Goal: Use online tool/utility: Use online tool/utility

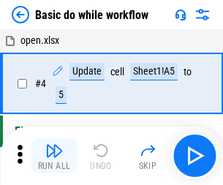
click at [54, 155] on img "button" at bounding box center [54, 151] width 18 height 18
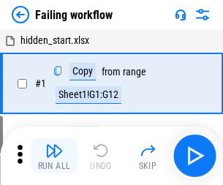
click at [54, 155] on img "button" at bounding box center [54, 151] width 18 height 18
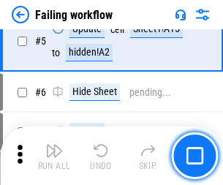
scroll to position [309, 0]
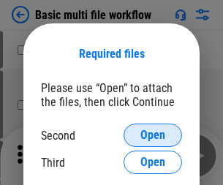
click at [152, 135] on span "Open" at bounding box center [152, 135] width 25 height 12
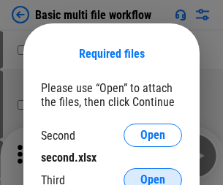
click at [152, 174] on span "Open" at bounding box center [152, 180] width 25 height 12
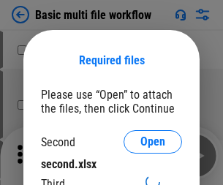
scroll to position [7, 0]
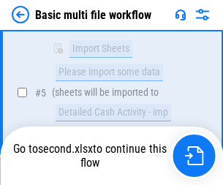
scroll to position [403, 0]
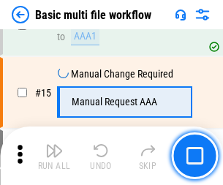
click at [54, 155] on img "button" at bounding box center [54, 151] width 18 height 18
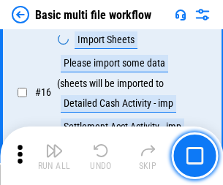
click at [54, 155] on img "button" at bounding box center [54, 151] width 18 height 18
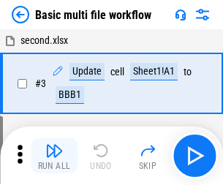
click at [54, 155] on img "button" at bounding box center [54, 151] width 18 height 18
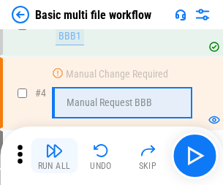
click at [54, 155] on img "button" at bounding box center [54, 151] width 18 height 18
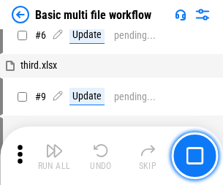
click at [54, 155] on img "button" at bounding box center [54, 151] width 18 height 18
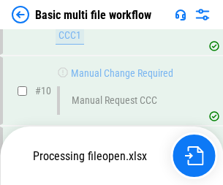
scroll to position [684, 0]
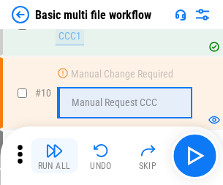
click at [54, 155] on img "button" at bounding box center [54, 151] width 18 height 18
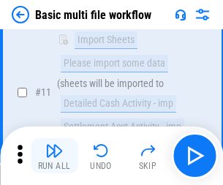
click at [54, 155] on img "button" at bounding box center [54, 151] width 18 height 18
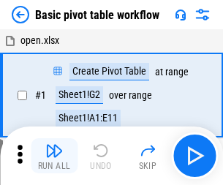
click at [54, 155] on img "button" at bounding box center [54, 151] width 18 height 18
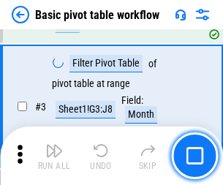
scroll to position [349, 0]
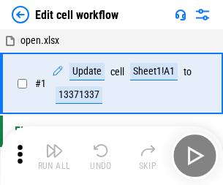
click at [54, 155] on img "button" at bounding box center [54, 151] width 18 height 18
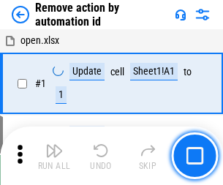
scroll to position [54, 0]
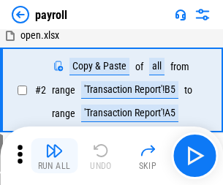
click at [54, 155] on img "button" at bounding box center [54, 151] width 18 height 18
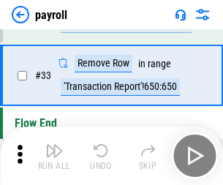
scroll to position [180, 0]
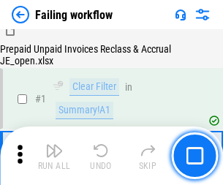
scroll to position [236, 0]
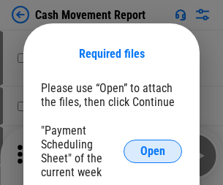
click at [152, 151] on span "Open" at bounding box center [152, 151] width 25 height 12
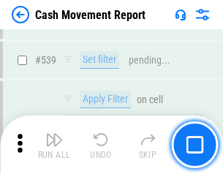
scroll to position [6475, 0]
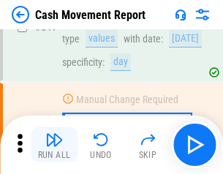
click at [54, 144] on img "button" at bounding box center [54, 140] width 18 height 18
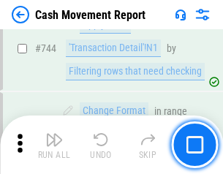
scroll to position [7770, 0]
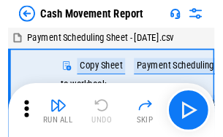
scroll to position [26, 0]
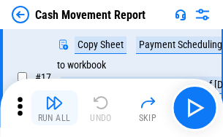
click at [54, 108] on img "button" at bounding box center [54, 103] width 18 height 18
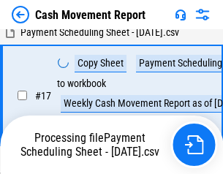
scroll to position [303, 0]
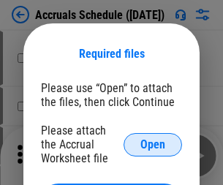
click at [152, 144] on span "Open" at bounding box center [152, 145] width 25 height 12
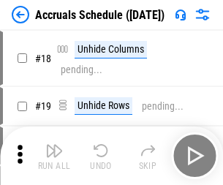
scroll to position [140, 0]
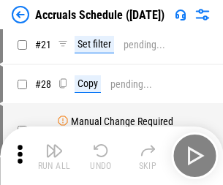
click at [54, 155] on img "button" at bounding box center [54, 151] width 18 height 18
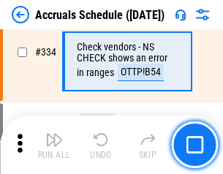
scroll to position [3017, 0]
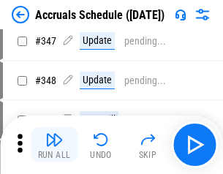
click at [54, 144] on img "button" at bounding box center [54, 140] width 18 height 18
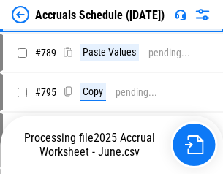
scroll to position [6129, 0]
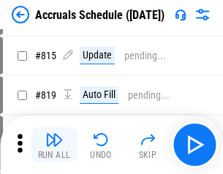
click at [54, 144] on img "button" at bounding box center [54, 140] width 18 height 18
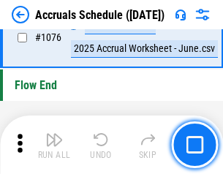
scroll to position [8738, 0]
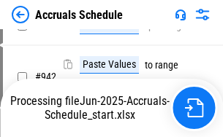
scroll to position [7713, 0]
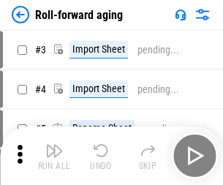
click at [54, 144] on img "button" at bounding box center [54, 151] width 18 height 18
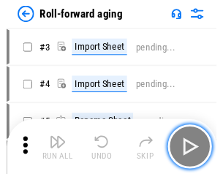
scroll to position [2, 0]
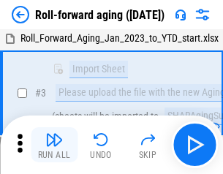
click at [54, 144] on img "button" at bounding box center [54, 140] width 18 height 18
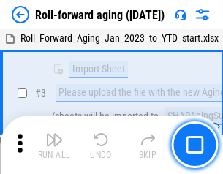
scroll to position [94, 0]
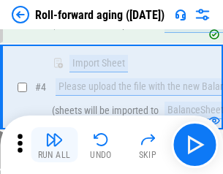
click at [54, 144] on img "button" at bounding box center [54, 140] width 18 height 18
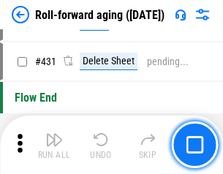
scroll to position [5059, 0]
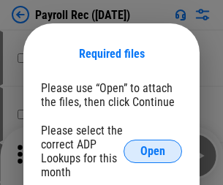
click at [152, 151] on span "Open" at bounding box center [152, 151] width 25 height 12
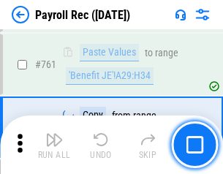
scroll to position [8979, 0]
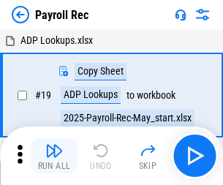
click at [54, 155] on img "button" at bounding box center [54, 151] width 18 height 18
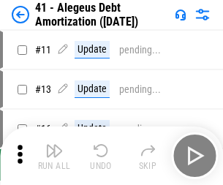
click at [54, 155] on img "button" at bounding box center [54, 151] width 18 height 18
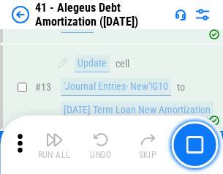
scroll to position [180, 0]
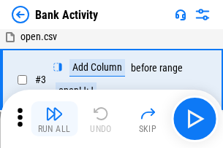
click at [54, 119] on img "button" at bounding box center [54, 114] width 18 height 18
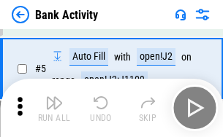
scroll to position [77, 0]
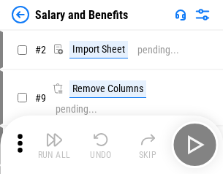
click at [54, 144] on img "button" at bounding box center [54, 140] width 18 height 18
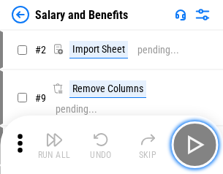
scroll to position [20, 0]
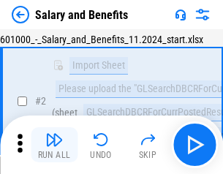
click at [54, 144] on img "button" at bounding box center [54, 140] width 18 height 18
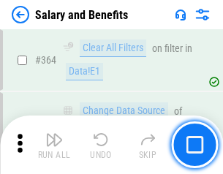
scroll to position [6871, 0]
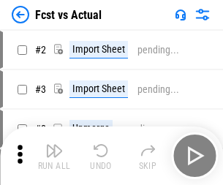
click at [54, 144] on img "button" at bounding box center [54, 151] width 18 height 18
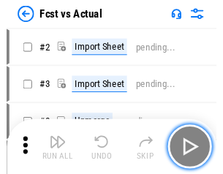
scroll to position [19, 0]
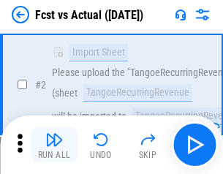
click at [54, 144] on img "button" at bounding box center [54, 140] width 18 height 18
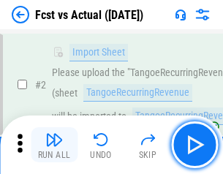
scroll to position [136, 0]
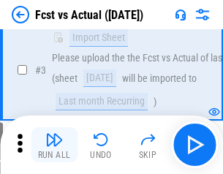
click at [54, 144] on img "button" at bounding box center [54, 140] width 18 height 18
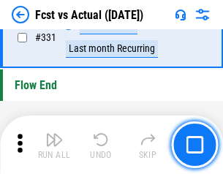
scroll to position [6984, 0]
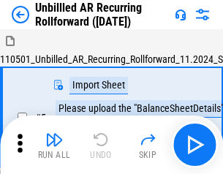
scroll to position [31, 0]
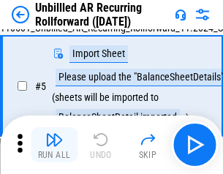
click at [54, 144] on img "button" at bounding box center [54, 140] width 18 height 18
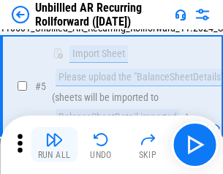
click at [54, 144] on img "button" at bounding box center [54, 140] width 18 height 18
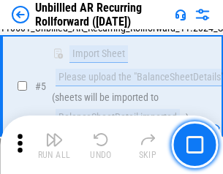
scroll to position [137, 0]
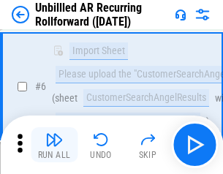
click at [54, 144] on img "button" at bounding box center [54, 140] width 18 height 18
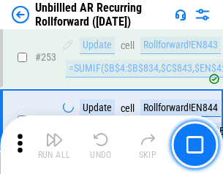
scroll to position [4956, 0]
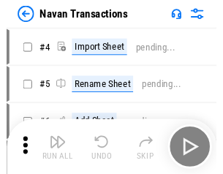
scroll to position [23, 0]
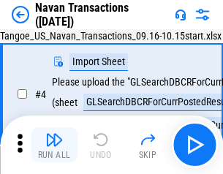
click at [54, 144] on img "button" at bounding box center [54, 140] width 18 height 18
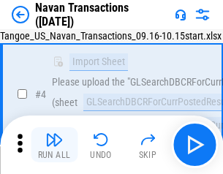
click at [54, 144] on img "button" at bounding box center [54, 140] width 18 height 18
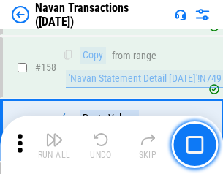
scroll to position [4730, 0]
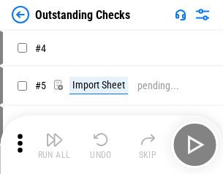
click at [54, 144] on img "button" at bounding box center [54, 140] width 18 height 18
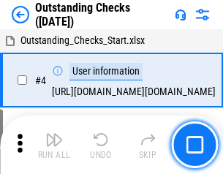
scroll to position [61, 0]
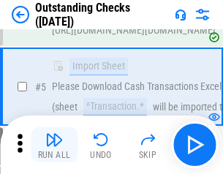
click at [54, 144] on img "button" at bounding box center [54, 140] width 18 height 18
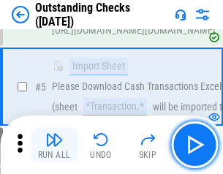
scroll to position [152, 0]
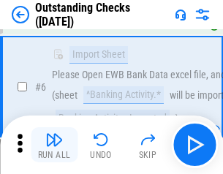
click at [54, 144] on img "button" at bounding box center [54, 140] width 18 height 18
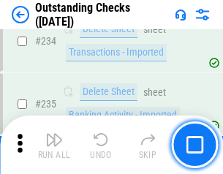
scroll to position [4430, 0]
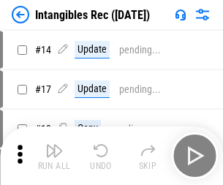
click at [54, 155] on img "button" at bounding box center [54, 151] width 18 height 18
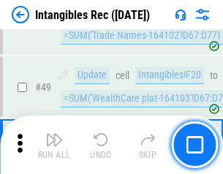
scroll to position [568, 0]
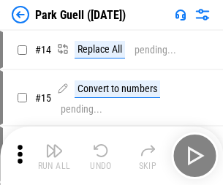
click at [54, 144] on img "button" at bounding box center [54, 151] width 18 height 18
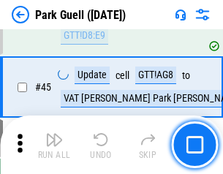
scroll to position [1825, 0]
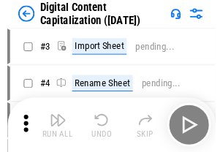
scroll to position [42, 0]
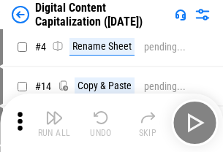
click at [54, 123] on img "button" at bounding box center [54, 118] width 18 height 18
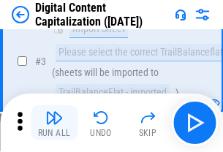
click at [54, 123] on img "button" at bounding box center [54, 118] width 18 height 18
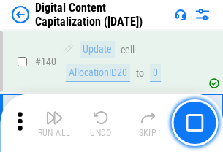
scroll to position [1547, 0]
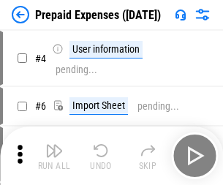
click at [54, 144] on img "button" at bounding box center [54, 151] width 18 height 18
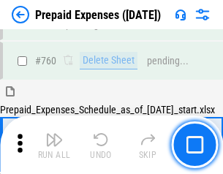
scroll to position [4044, 0]
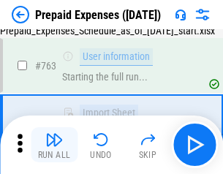
click at [54, 144] on img "button" at bounding box center [54, 140] width 18 height 18
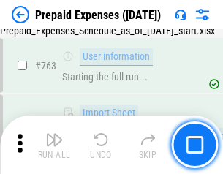
scroll to position [4130, 0]
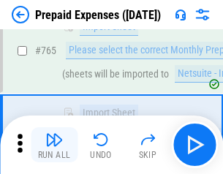
click at [54, 144] on img "button" at bounding box center [54, 140] width 18 height 18
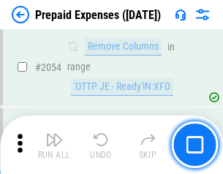
scroll to position [15251, 0]
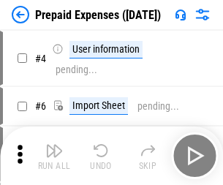
click at [54, 155] on img "button" at bounding box center [54, 151] width 18 height 18
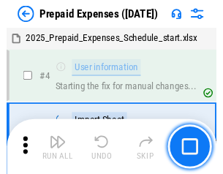
scroll to position [64, 0]
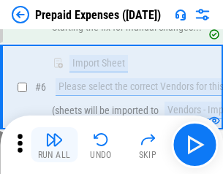
click at [54, 144] on img "button" at bounding box center [54, 140] width 18 height 18
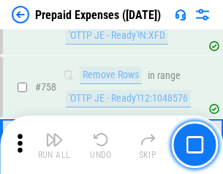
scroll to position [5199, 0]
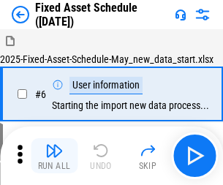
click at [54, 155] on img "button" at bounding box center [54, 151] width 18 height 18
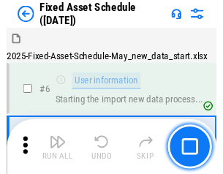
scroll to position [79, 0]
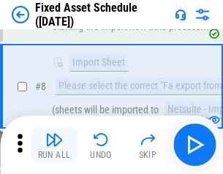
click at [54, 144] on img "button" at bounding box center [54, 140] width 18 height 18
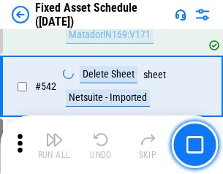
scroll to position [5202, 0]
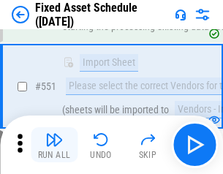
click at [54, 144] on img "button" at bounding box center [54, 140] width 18 height 18
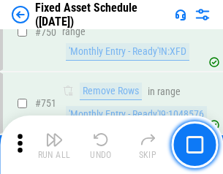
scroll to position [7113, 0]
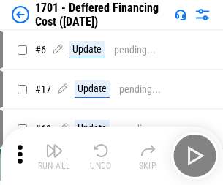
click at [54, 155] on img "button" at bounding box center [54, 151] width 18 height 18
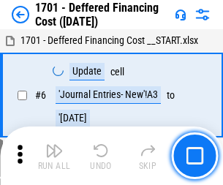
scroll to position [175, 0]
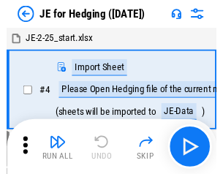
scroll to position [2, 0]
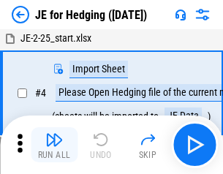
click at [54, 144] on img "button" at bounding box center [54, 140] width 18 height 18
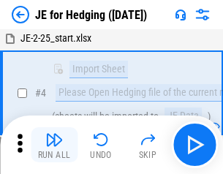
click at [54, 144] on img "button" at bounding box center [54, 140] width 18 height 18
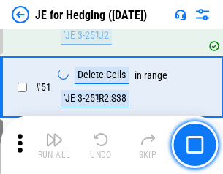
scroll to position [945, 0]
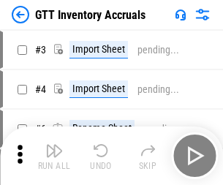
click at [54, 144] on img "button" at bounding box center [54, 151] width 18 height 18
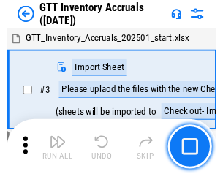
scroll to position [2, 0]
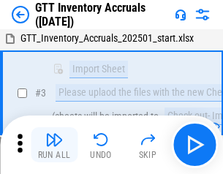
click at [54, 144] on img "button" at bounding box center [54, 140] width 18 height 18
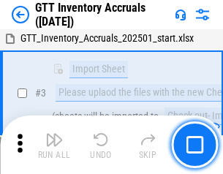
scroll to position [94, 0]
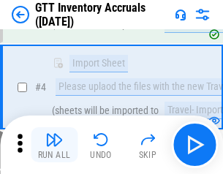
click at [54, 144] on img "button" at bounding box center [54, 140] width 18 height 18
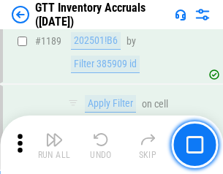
scroll to position [11914, 0]
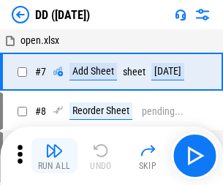
click at [54, 155] on img "button" at bounding box center [54, 151] width 18 height 18
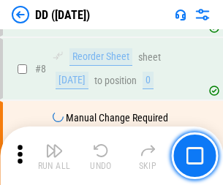
scroll to position [141, 0]
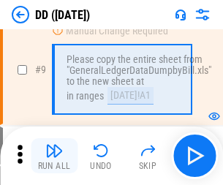
click at [54, 155] on img "button" at bounding box center [54, 151] width 18 height 18
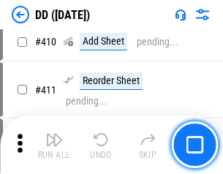
scroll to position [6528, 0]
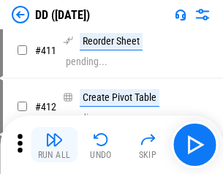
click at [54, 144] on img "button" at bounding box center [54, 140] width 18 height 18
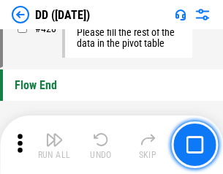
scroll to position [6983, 0]
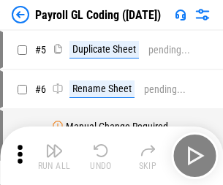
click at [54, 155] on img "button" at bounding box center [54, 151] width 18 height 18
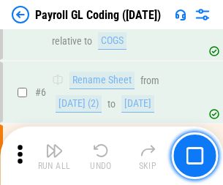
scroll to position [175, 0]
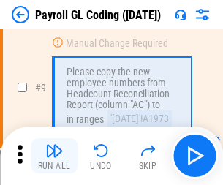
click at [54, 155] on img "button" at bounding box center [54, 151] width 18 height 18
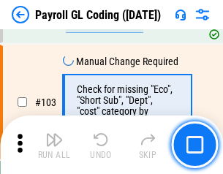
scroll to position [3423, 0]
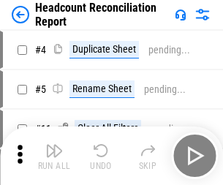
click at [54, 155] on img "button" at bounding box center [54, 151] width 18 height 18
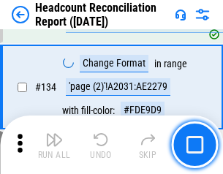
scroll to position [1754, 0]
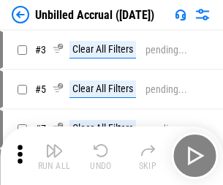
click at [54, 155] on img "button" at bounding box center [54, 151] width 18 height 18
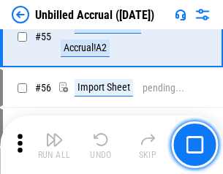
scroll to position [1523, 0]
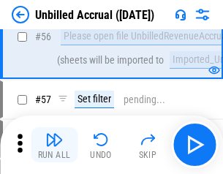
click at [54, 144] on img "button" at bounding box center [54, 140] width 18 height 18
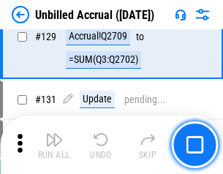
scroll to position [4346, 0]
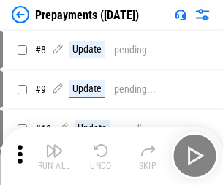
click at [54, 155] on img "button" at bounding box center [54, 151] width 18 height 18
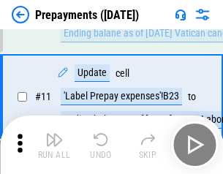
scroll to position [91, 0]
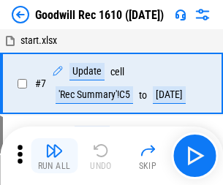
click at [54, 155] on img "button" at bounding box center [54, 151] width 18 height 18
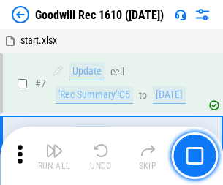
scroll to position [250, 0]
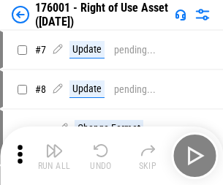
click at [54, 155] on img "button" at bounding box center [54, 151] width 18 height 18
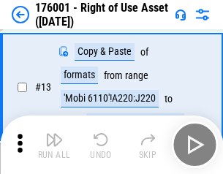
scroll to position [94, 0]
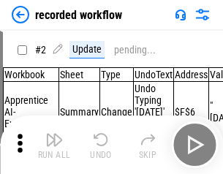
click at [54, 144] on img "button" at bounding box center [54, 140] width 18 height 18
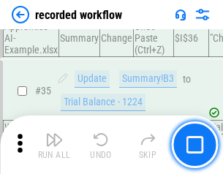
scroll to position [4560, 0]
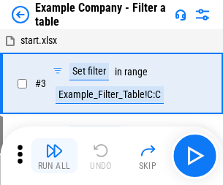
click at [54, 155] on img "button" at bounding box center [54, 151] width 18 height 18
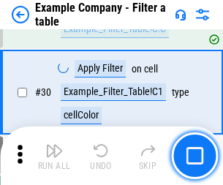
scroll to position [1335, 0]
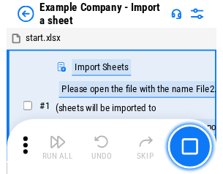
scroll to position [23, 0]
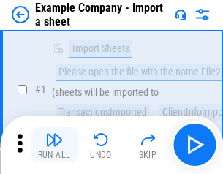
click at [54, 144] on img "button" at bounding box center [54, 140] width 18 height 18
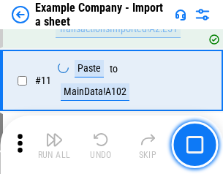
scroll to position [322, 0]
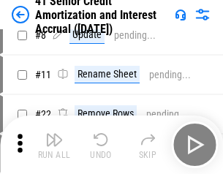
click at [54, 144] on img "button" at bounding box center [54, 140] width 18 height 18
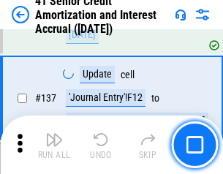
scroll to position [1339, 0]
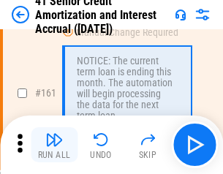
click at [54, 144] on img "button" at bounding box center [54, 140] width 18 height 18
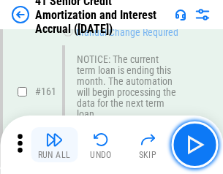
scroll to position [1560, 0]
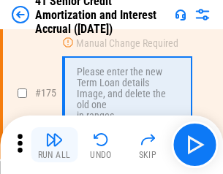
click at [54, 144] on img "button" at bounding box center [54, 140] width 18 height 18
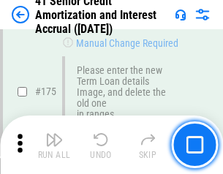
scroll to position [1709, 0]
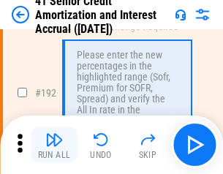
click at [54, 144] on img "button" at bounding box center [54, 140] width 18 height 18
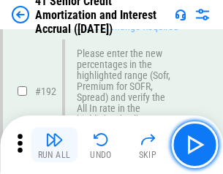
scroll to position [1862, 0]
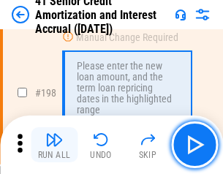
click at [54, 144] on img "button" at bounding box center [54, 140] width 18 height 18
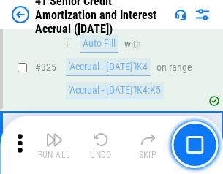
scroll to position [3727, 0]
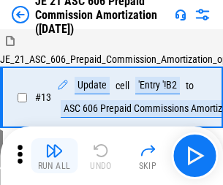
click at [54, 144] on img "button" at bounding box center [54, 151] width 18 height 18
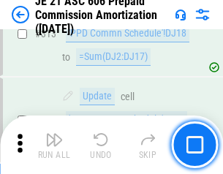
scroll to position [2724, 0]
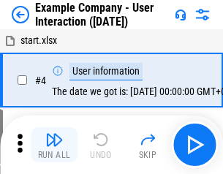
click at [54, 144] on img "button" at bounding box center [54, 140] width 18 height 18
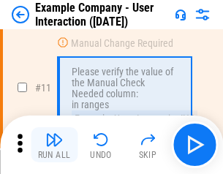
click at [54, 144] on img "button" at bounding box center [54, 140] width 18 height 18
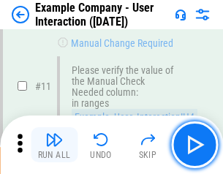
scroll to position [316, 0]
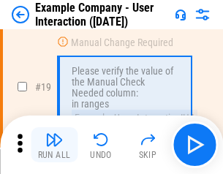
click at [54, 144] on img "button" at bounding box center [54, 140] width 18 height 18
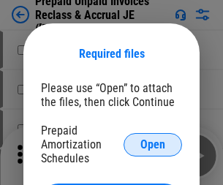
click at [152, 144] on span "Open" at bounding box center [152, 145] width 25 height 12
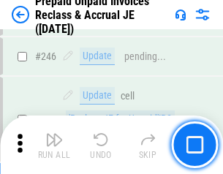
scroll to position [1970, 0]
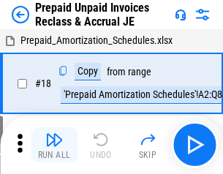
click at [54, 144] on img "button" at bounding box center [54, 140] width 18 height 18
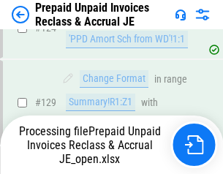
scroll to position [1269, 0]
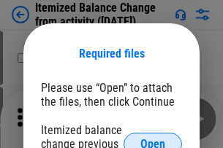
click at [152, 139] on span "Open" at bounding box center [152, 145] width 25 height 12
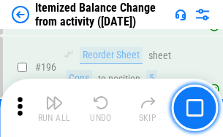
scroll to position [2808, 0]
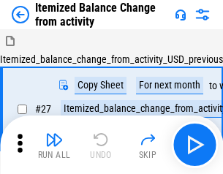
scroll to position [23, 0]
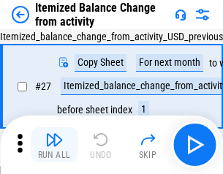
click at [54, 144] on img "button" at bounding box center [54, 140] width 18 height 18
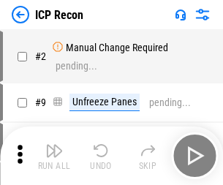
scroll to position [7, 0]
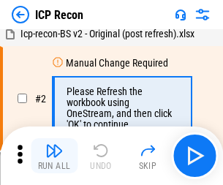
click at [54, 155] on img "button" at bounding box center [54, 151] width 18 height 18
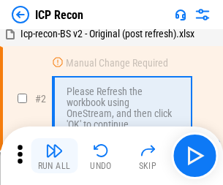
click at [54, 155] on img "button" at bounding box center [54, 151] width 18 height 18
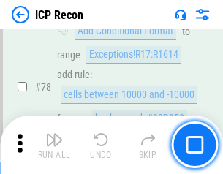
scroll to position [1430, 0]
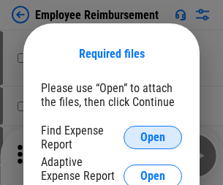
click at [152, 137] on span "Open" at bounding box center [152, 137] width 25 height 12
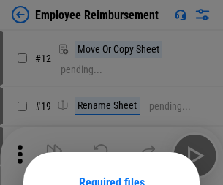
scroll to position [128, 0]
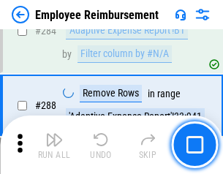
scroll to position [3966, 0]
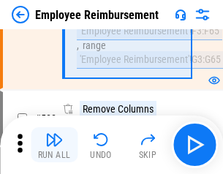
click at [54, 144] on img "button" at bounding box center [54, 140] width 18 height 18
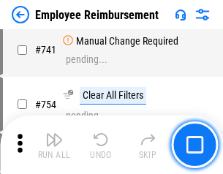
scroll to position [10236, 0]
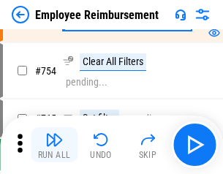
click at [54, 144] on img "button" at bounding box center [54, 140] width 18 height 18
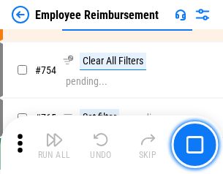
click at [54, 144] on img "button" at bounding box center [54, 140] width 18 height 18
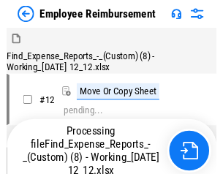
scroll to position [50, 0]
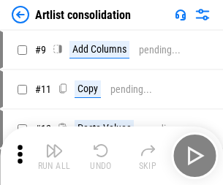
click at [54, 155] on img "button" at bounding box center [54, 151] width 18 height 18
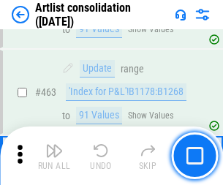
scroll to position [6389, 0]
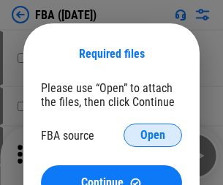
click at [152, 135] on span "Open" at bounding box center [152, 135] width 25 height 12
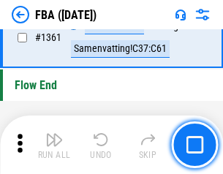
scroll to position [15669, 0]
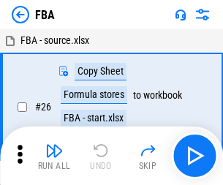
scroll to position [15, 0]
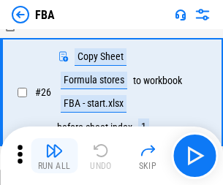
click at [54, 155] on img "button" at bounding box center [54, 151] width 18 height 18
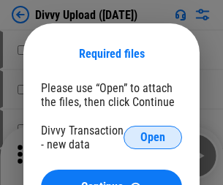
click at [152, 137] on span "Open" at bounding box center [152, 137] width 25 height 12
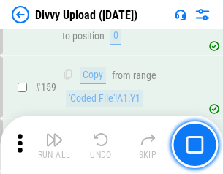
scroll to position [1511, 0]
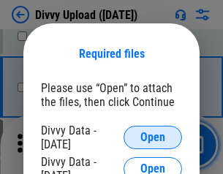
click at [152, 137] on span "Open" at bounding box center [152, 137] width 25 height 12
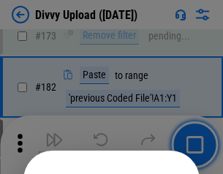
scroll to position [1638, 0]
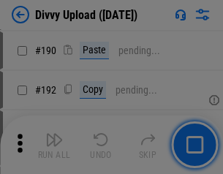
scroll to position [1841, 0]
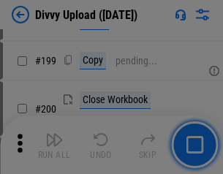
scroll to position [2121, 0]
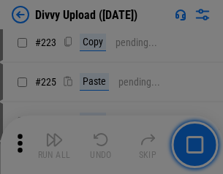
scroll to position [2912, 0]
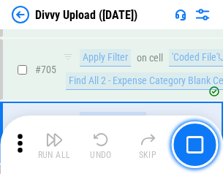
scroll to position [9981, 0]
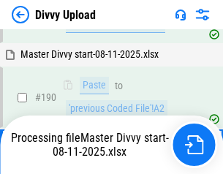
scroll to position [1792, 0]
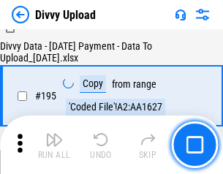
scroll to position [2039, 0]
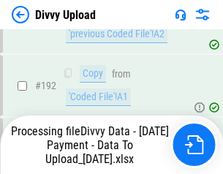
scroll to position [1954, 0]
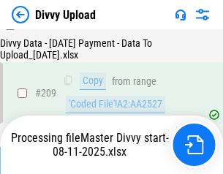
scroll to position [2682, 0]
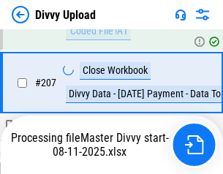
scroll to position [2682, 0]
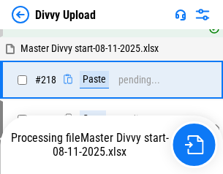
scroll to position [3141, 0]
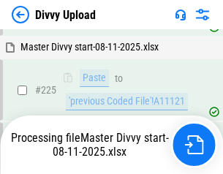
scroll to position [3463, 0]
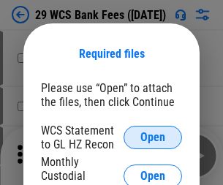
click at [152, 137] on span "Open" at bounding box center [152, 137] width 25 height 12
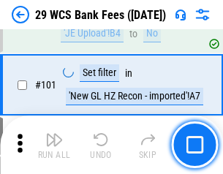
scroll to position [1422, 0]
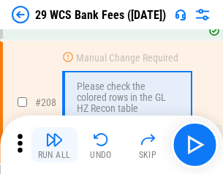
click at [54, 144] on img "button" at bounding box center [54, 140] width 18 height 18
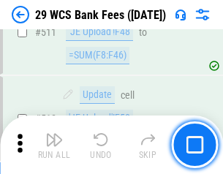
scroll to position [7341, 0]
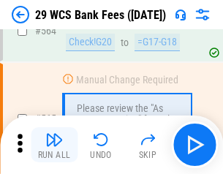
click at [54, 144] on img "button" at bounding box center [54, 140] width 18 height 18
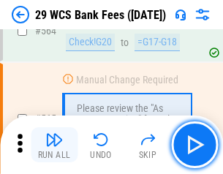
scroll to position [7891, 0]
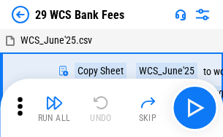
scroll to position [26, 0]
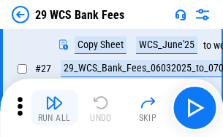
click at [54, 108] on img "button" at bounding box center [54, 103] width 18 height 18
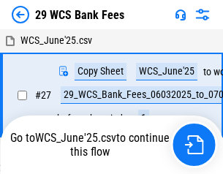
scroll to position [8, 0]
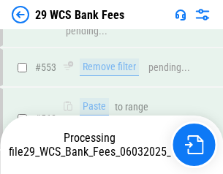
scroll to position [7874, 0]
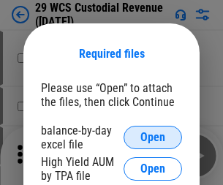
click at [152, 137] on span "Open" at bounding box center [152, 137] width 25 height 12
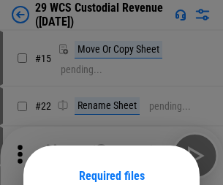
scroll to position [122, 0]
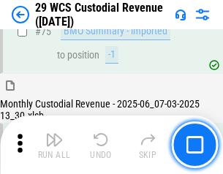
scroll to position [1524, 0]
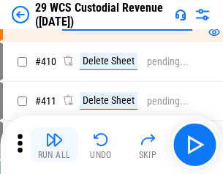
click at [54, 144] on img "button" at bounding box center [54, 140] width 18 height 18
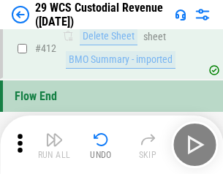
scroll to position [6968, 0]
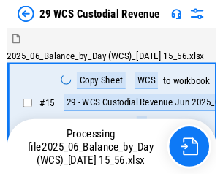
scroll to position [35, 0]
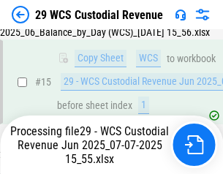
scroll to position [330, 0]
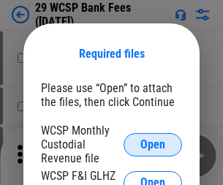
click at [152, 144] on span "Open" at bounding box center [152, 145] width 25 height 12
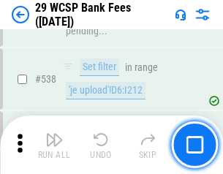
scroll to position [5606, 0]
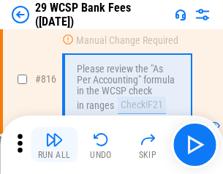
click at [54, 144] on img "button" at bounding box center [54, 140] width 18 height 18
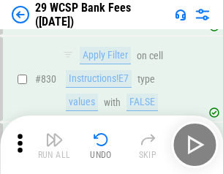
scroll to position [9257, 0]
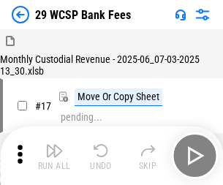
click at [54, 144] on img "button" at bounding box center [54, 151] width 18 height 18
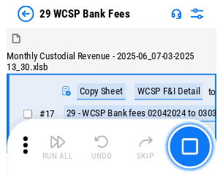
scroll to position [35, 0]
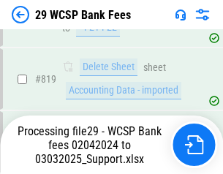
scroll to position [8971, 0]
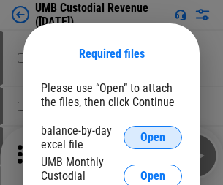
click at [152, 137] on span "Open" at bounding box center [152, 137] width 25 height 12
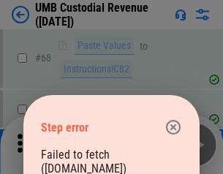
scroll to position [1075, 0]
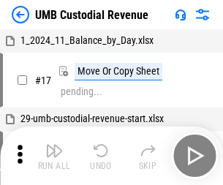
scroll to position [11, 0]
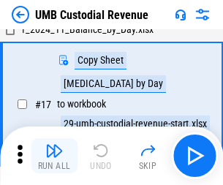
click at [54, 155] on img "button" at bounding box center [54, 151] width 18 height 18
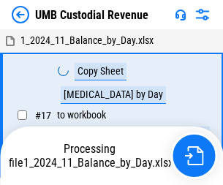
scroll to position [11, 0]
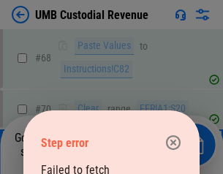
scroll to position [1091, 0]
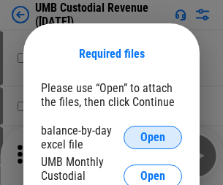
click at [152, 137] on span "Open" at bounding box center [152, 137] width 25 height 12
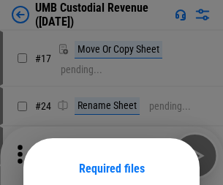
scroll to position [115, 0]
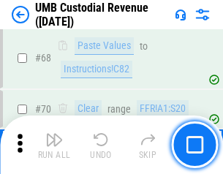
scroll to position [1075, 0]
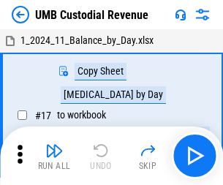
scroll to position [11, 0]
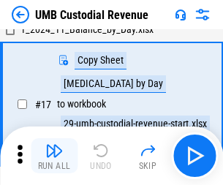
click at [54, 155] on img "button" at bounding box center [54, 151] width 18 height 18
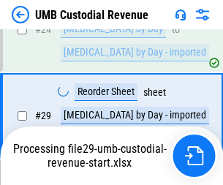
scroll to position [288, 0]
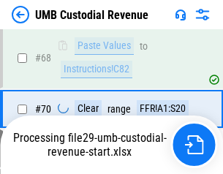
scroll to position [1091, 0]
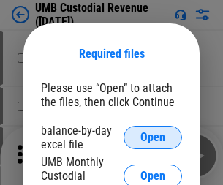
click at [152, 137] on span "Open" at bounding box center [152, 137] width 25 height 12
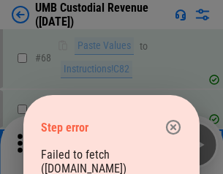
scroll to position [1075, 0]
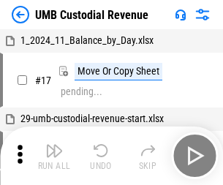
scroll to position [11, 0]
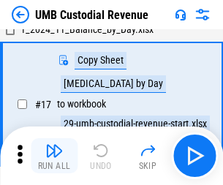
click at [54, 155] on img "button" at bounding box center [54, 151] width 18 height 18
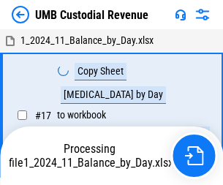
scroll to position [11, 0]
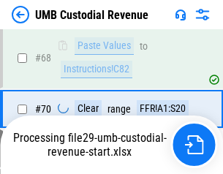
scroll to position [1091, 0]
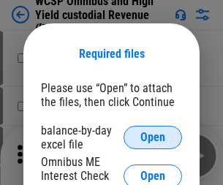
click at [152, 137] on span "Open" at bounding box center [152, 137] width 25 height 12
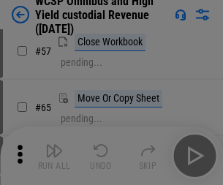
scroll to position [636, 0]
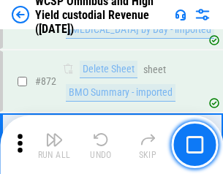
scroll to position [12348, 0]
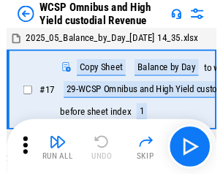
scroll to position [8, 0]
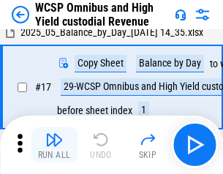
click at [54, 144] on img "button" at bounding box center [54, 140] width 18 height 18
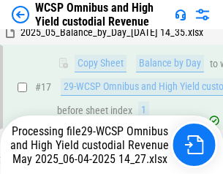
scroll to position [303, 0]
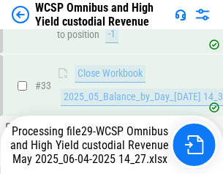
scroll to position [722, 0]
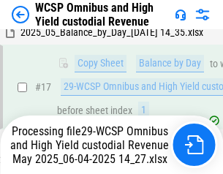
scroll to position [303, 0]
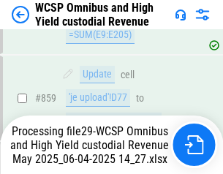
scroll to position [12189, 0]
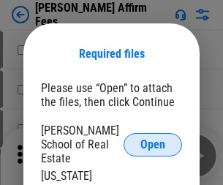
click at [152, 139] on span "Open" at bounding box center [152, 145] width 25 height 12
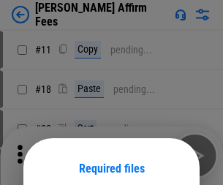
scroll to position [115, 0]
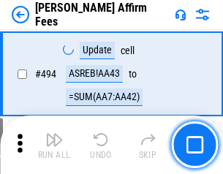
scroll to position [3967, 0]
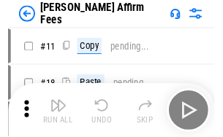
scroll to position [15, 0]
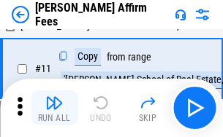
click at [54, 108] on img "button" at bounding box center [54, 103] width 18 height 18
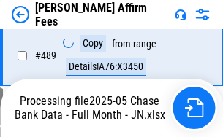
scroll to position [3826, 0]
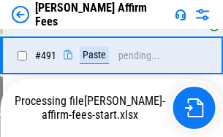
scroll to position [3911, 0]
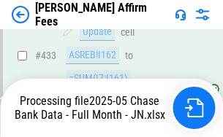
scroll to position [3826, 0]
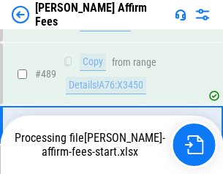
scroll to position [3808, 0]
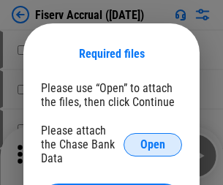
click at [152, 139] on span "Open" at bounding box center [152, 145] width 25 height 12
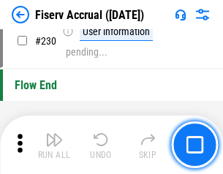
scroll to position [4623, 0]
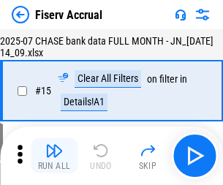
click at [54, 155] on img "button" at bounding box center [54, 151] width 18 height 18
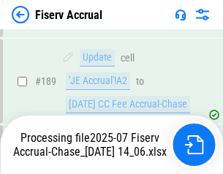
scroll to position [3836, 0]
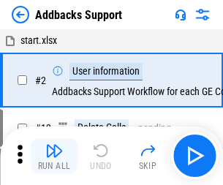
click at [54, 144] on img "button" at bounding box center [54, 151] width 18 height 18
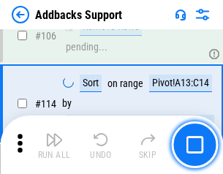
scroll to position [1062, 0]
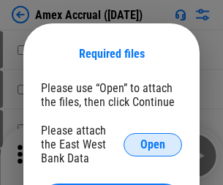
click at [152, 144] on span "Open" at bounding box center [152, 145] width 25 height 12
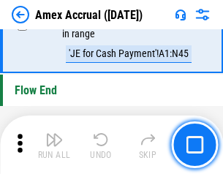
scroll to position [4544, 0]
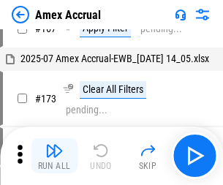
click at [54, 155] on img "button" at bounding box center [54, 151] width 18 height 18
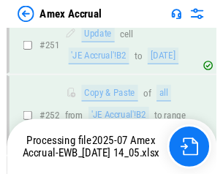
scroll to position [3600, 0]
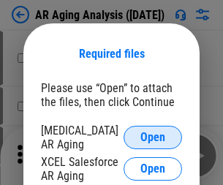
click at [152, 135] on span "Open" at bounding box center [152, 137] width 25 height 12
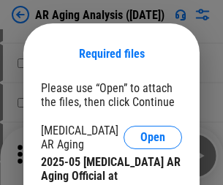
scroll to position [439, 0]
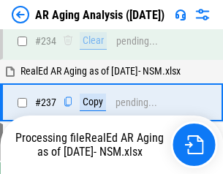
scroll to position [2262, 0]
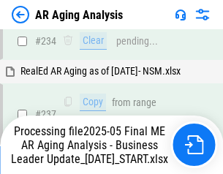
scroll to position [2245, 0]
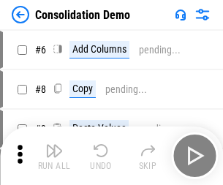
click at [54, 155] on img "button" at bounding box center [54, 151] width 18 height 18
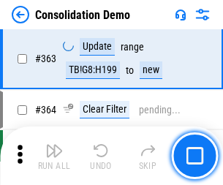
scroll to position [4890, 0]
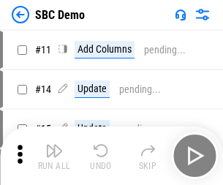
click at [54, 155] on img "button" at bounding box center [54, 151] width 18 height 18
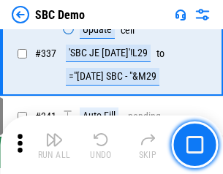
scroll to position [3838, 0]
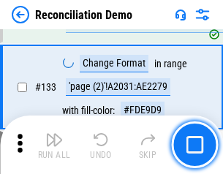
scroll to position [1733, 0]
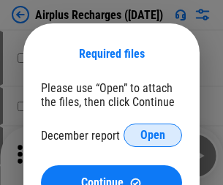
click at [152, 135] on span "Open" at bounding box center [152, 135] width 25 height 12
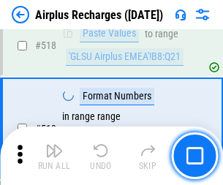
scroll to position [6278, 0]
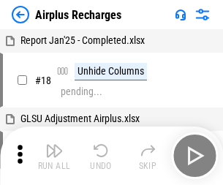
click at [54, 155] on img "button" at bounding box center [54, 151] width 18 height 18
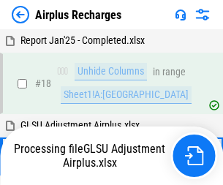
scroll to position [64, 0]
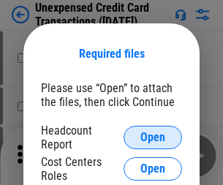
click at [152, 137] on span "Open" at bounding box center [152, 137] width 25 height 12
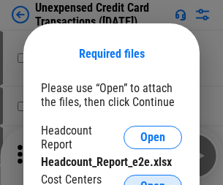
click at [152, 180] on span "Open" at bounding box center [152, 186] width 25 height 12
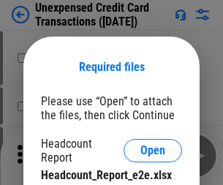
scroll to position [13, 0]
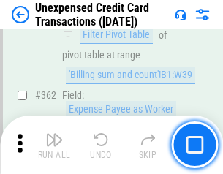
scroll to position [3752, 0]
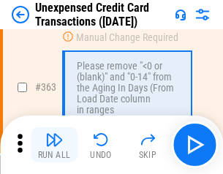
click at [54, 144] on img "button" at bounding box center [54, 140] width 18 height 18
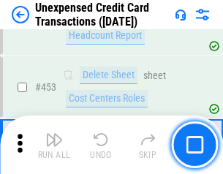
scroll to position [4976, 0]
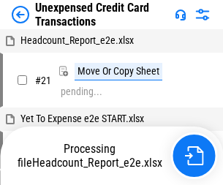
scroll to position [23, 0]
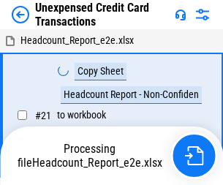
scroll to position [23, 0]
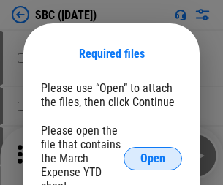
click at [152, 158] on span "Open" at bounding box center [152, 158] width 25 height 12
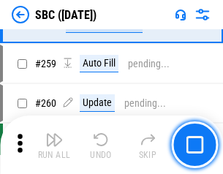
scroll to position [2851, 0]
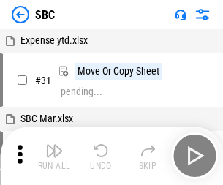
scroll to position [15, 0]
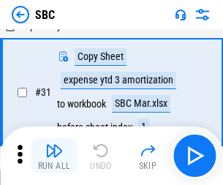
click at [54, 155] on img "button" at bounding box center [54, 151] width 18 height 18
